Goal: Book appointment/travel/reservation

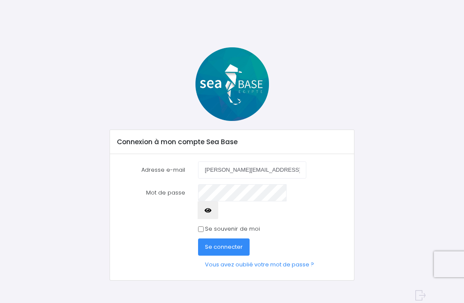
scroll to position [107, 0]
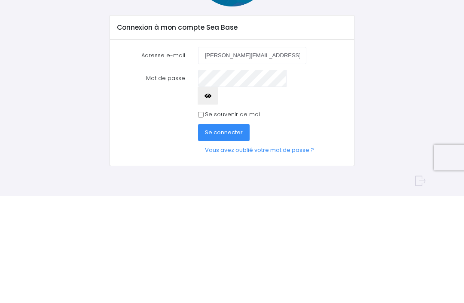
click at [205, 217] on label "Se souvenir de moi" at bounding box center [232, 221] width 55 height 9
click at [204, 218] on input "Se souvenir de moi" at bounding box center [201, 221] width 6 height 6
checkbox input "true"
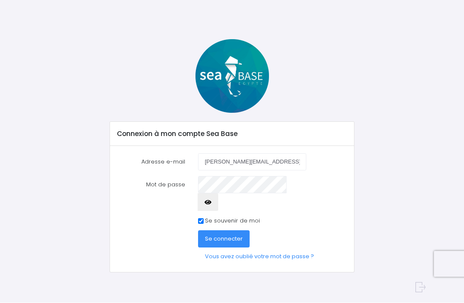
click at [229, 235] on span "Se connecter" at bounding box center [224, 239] width 38 height 8
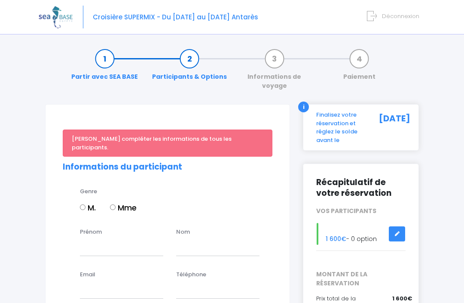
click at [116, 204] on input "Mme" at bounding box center [113, 207] width 6 height 6
radio input "true"
click at [119, 239] on input "Prénom" at bounding box center [121, 247] width 83 height 17
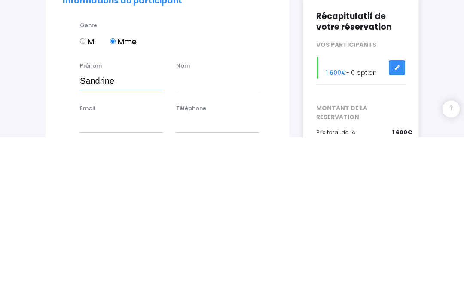
type input "Sandrine"
click at [216, 239] on input "text" at bounding box center [217, 247] width 83 height 17
type input "Schuster"
click at [117, 281] on input "Email" at bounding box center [121, 289] width 83 height 17
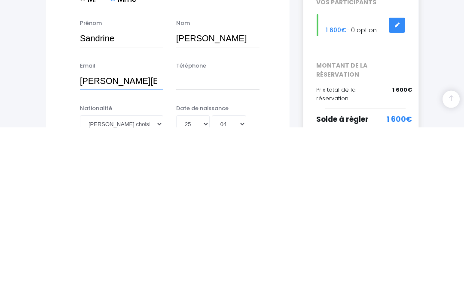
type input "[PERSON_NAME][EMAIL_ADDRESS][DOMAIN_NAME]"
click at [218, 249] on input "Téléphone" at bounding box center [217, 257] width 83 height 17
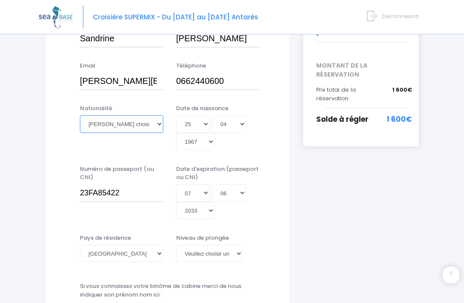
click at [151, 115] on select "Veuillez choisir une nationalité Afghane Albanaise Algerienne Allemande America…" at bounding box center [121, 123] width 83 height 17
click at [225, 73] on input "0662440600" at bounding box center [217, 81] width 83 height 17
type input "0662440600"
click at [142, 116] on select "Veuillez choisir une nationalité Afghane Albanaise Algerienne Allemande America…" at bounding box center [121, 124] width 83 height 17
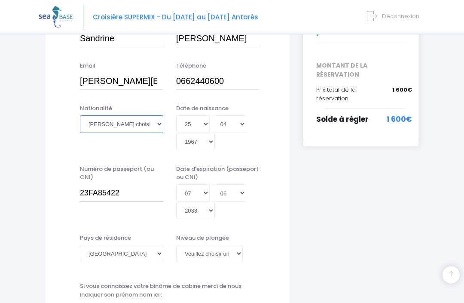
scroll to position [252, 0]
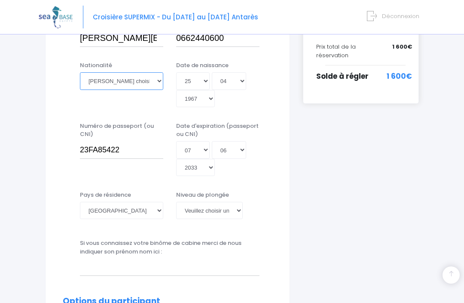
select select "Française"
click at [233, 202] on select "Veuillez choisir un niveau de plongée Non plongeur Junior OW diver Adventure OW…" at bounding box center [209, 210] width 67 height 17
select select "N2"
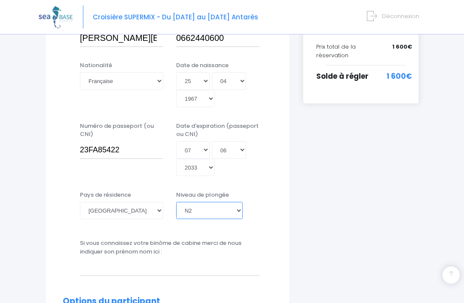
click at [234, 202] on select "Veuillez choisir un niveau de plongée Non plongeur Junior OW diver Adventure OW…" at bounding box center [209, 210] width 67 height 17
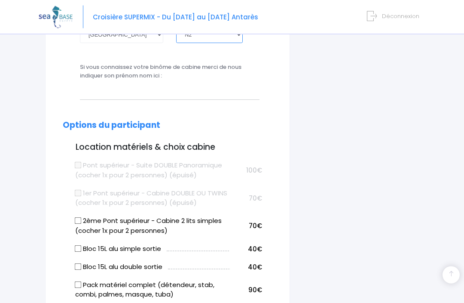
scroll to position [429, 0]
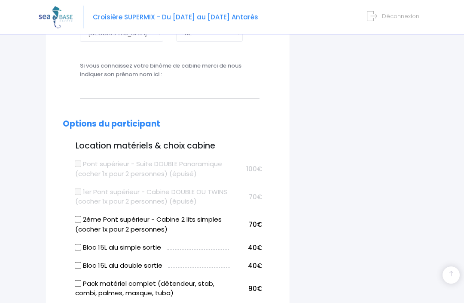
click at [81, 280] on input "Pack matériel complet (détendeur, stab, combi, palmes, masque, tuba)" at bounding box center [78, 283] width 7 height 7
checkbox input "true"
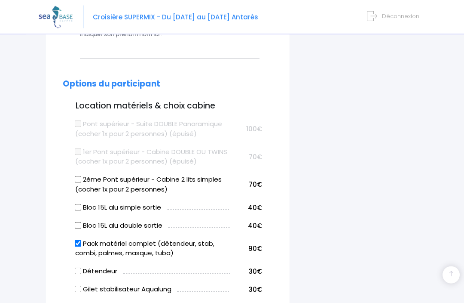
scroll to position [470, 0]
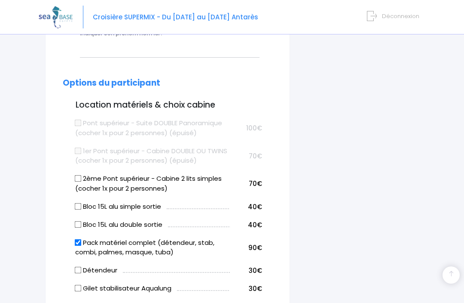
click at [187, 301] on label "Combinaison Aqualung - intégrale 5mm" at bounding box center [143, 306] width 137 height 10
click at [82, 302] on input "Combinaison Aqualung - intégrale 5mm" at bounding box center [78, 306] width 7 height 7
checkbox input "true"
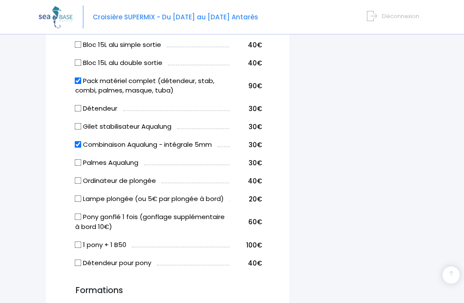
scroll to position [632, 0]
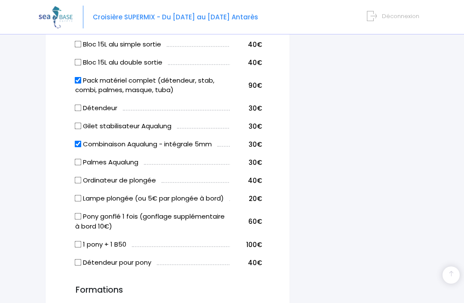
click at [72, 294] on form "Veuillez compléter les informations de tous les participants. Informations du p…" at bounding box center [168, 200] width 210 height 1404
checkbox input "false"
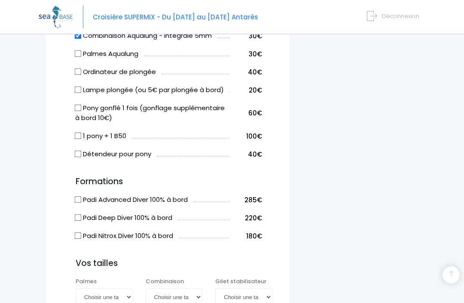
scroll to position [741, 0]
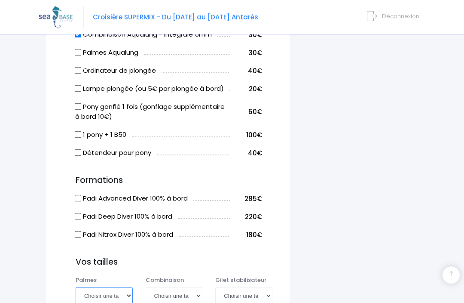
click at [123, 287] on select "Choisir une taille 36/37 38/39 40/41 42/43 44/45 46/47" at bounding box center [104, 295] width 57 height 17
select select "36/37"
click at [182, 287] on select "Choisir une taille XS S M ML L XL XXL" at bounding box center [174, 295] width 57 height 17
select select "S"
click at [258, 287] on select "Choisir une taille XXS XS S M ML L XL XXL" at bounding box center [243, 295] width 57 height 17
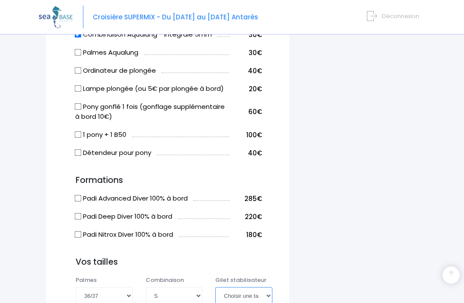
select select "S"
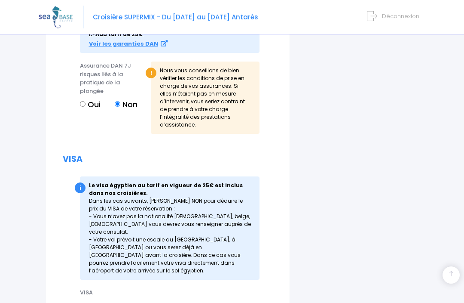
scroll to position [1214, 0]
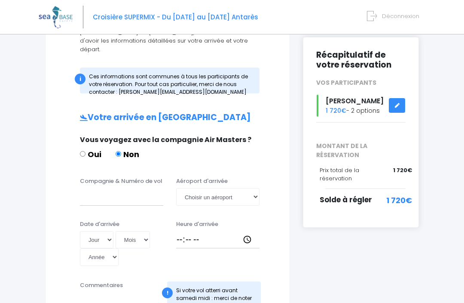
scroll to position [128, 0]
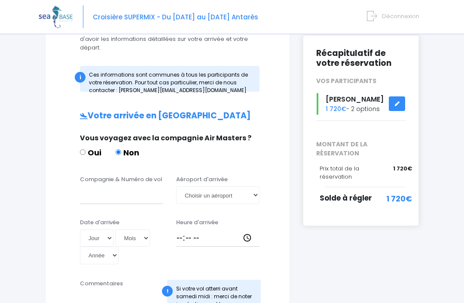
click at [362, 193] on span "Solde à régler" at bounding box center [346, 198] width 52 height 10
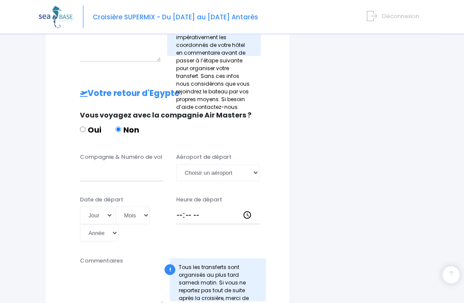
scroll to position [408, 0]
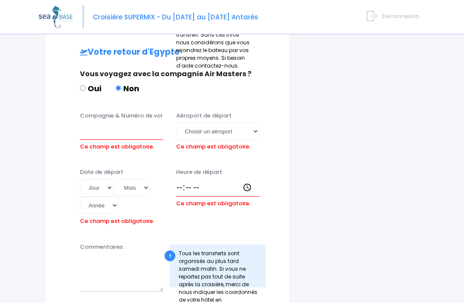
scroll to position [463, 0]
